Goal: Task Accomplishment & Management: Manage account settings

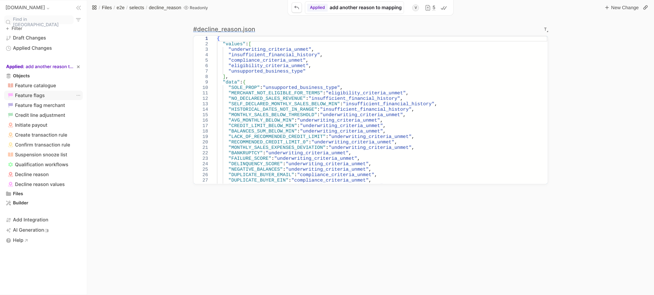
click at [23, 95] on span "Feature flags" at bounding box center [30, 96] width 30 height 6
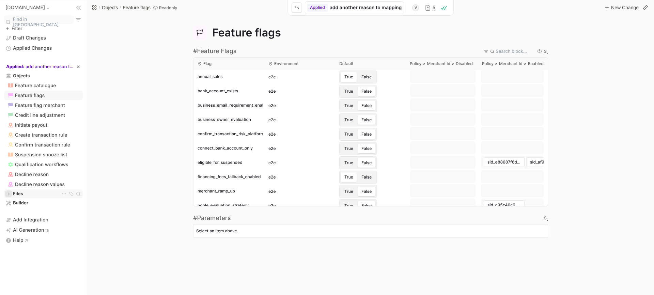
click at [6, 191] on icon "branch expand control" at bounding box center [8, 193] width 5 height 5
click at [25, 218] on span "prod" at bounding box center [23, 221] width 16 height 7
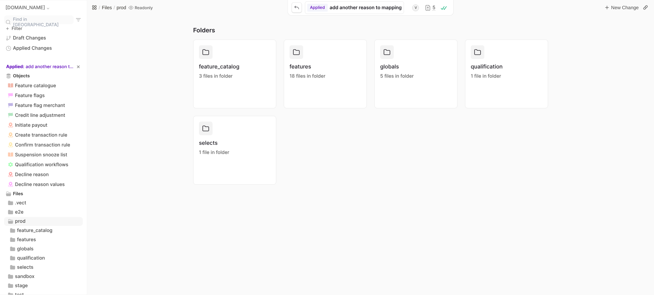
scroll to position [56, 0]
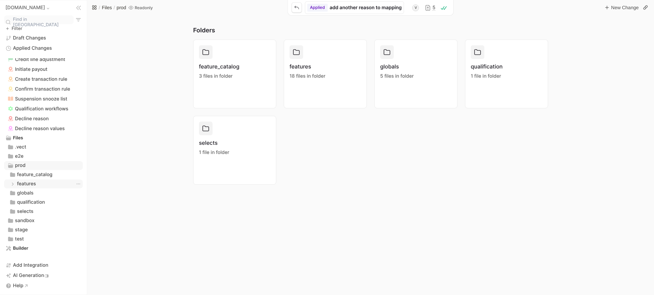
click at [33, 181] on span "features" at bounding box center [26, 183] width 19 height 7
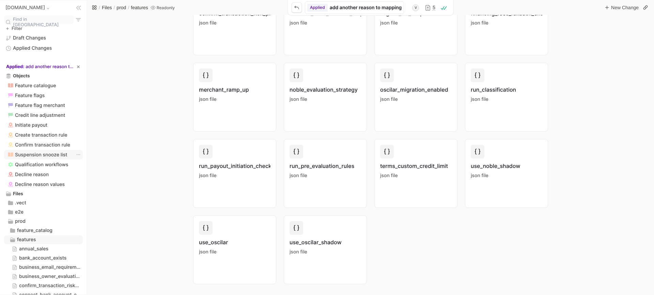
click at [50, 152] on span "Suspension snooze list" at bounding box center [41, 155] width 52 height 6
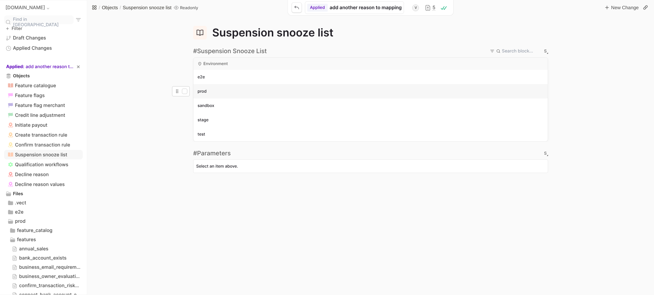
click at [204, 90] on span "prod" at bounding box center [201, 91] width 9 height 5
checkbox input "true"
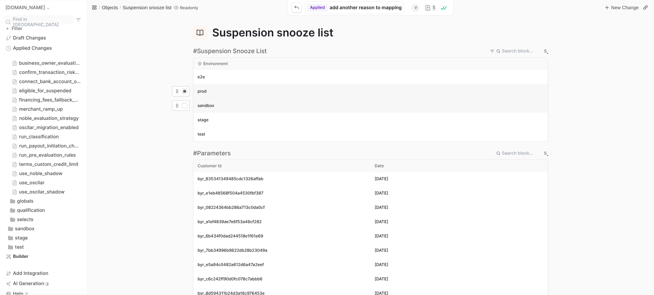
click at [212, 104] on span "sandbox" at bounding box center [205, 105] width 17 height 5
checkbox input "true"
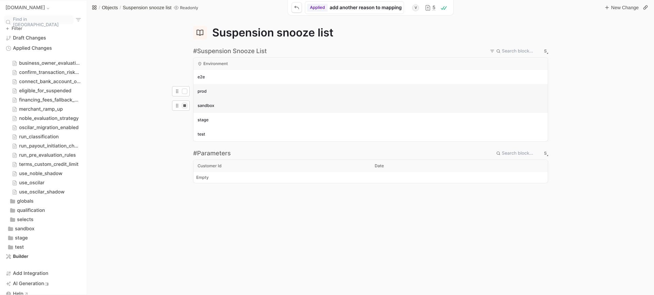
click at [209, 92] on div "prod" at bounding box center [370, 91] width 346 height 7
checkbox input "true"
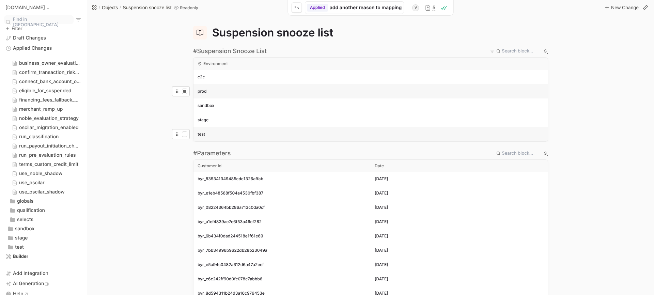
click at [225, 138] on button "test" at bounding box center [370, 134] width 346 height 14
checkbox input "true"
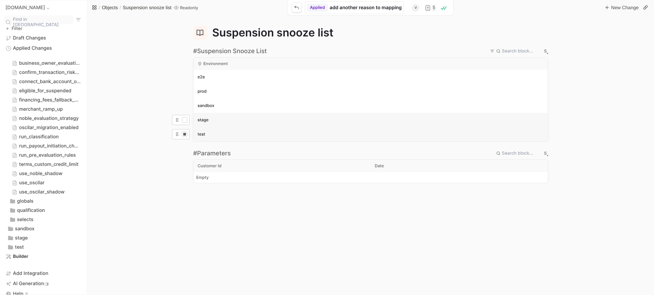
click at [223, 123] on button "stage" at bounding box center [370, 120] width 346 height 14
checkbox input "true"
click at [210, 76] on div "e2e" at bounding box center [370, 77] width 346 height 7
checkbox input "true"
click at [228, 110] on button "sandbox" at bounding box center [370, 105] width 346 height 14
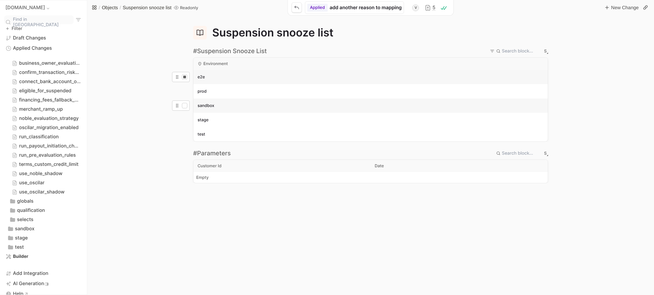
checkbox input "true"
click at [202, 92] on span "prod" at bounding box center [201, 91] width 9 height 5
checkbox input "true"
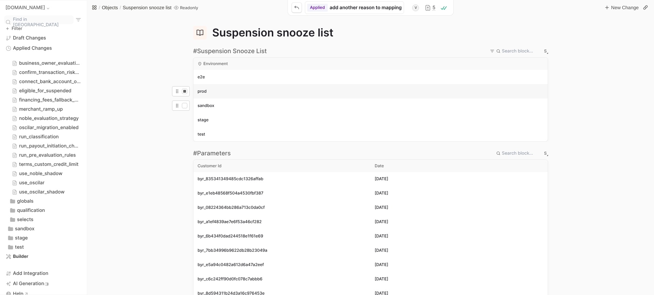
click at [136, 137] on div "environment e2e e2e prod prod sandbox sandbox stage stage test test" at bounding box center [370, 99] width 567 height 84
